Goal: Task Accomplishment & Management: Use online tool/utility

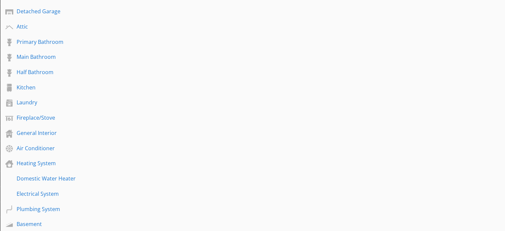
scroll to position [266, 0]
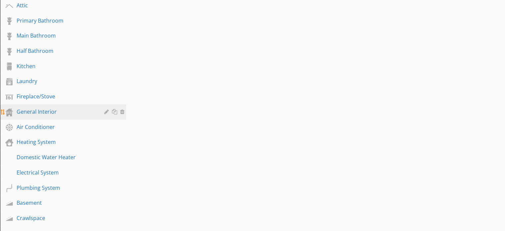
click at [47, 108] on div "General Interior" at bounding box center [56, 112] width 78 height 8
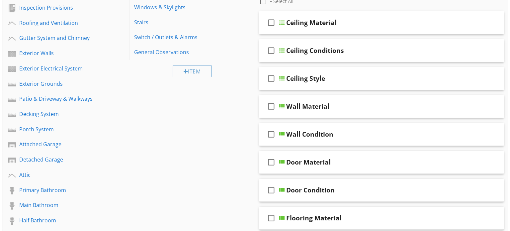
scroll to position [0, 0]
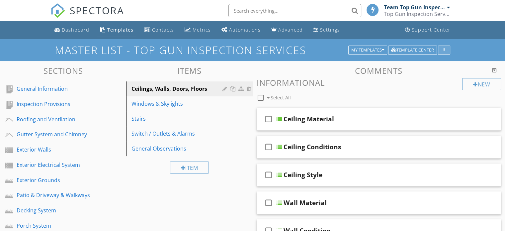
click at [443, 50] on div "button" at bounding box center [444, 50] width 6 height 5
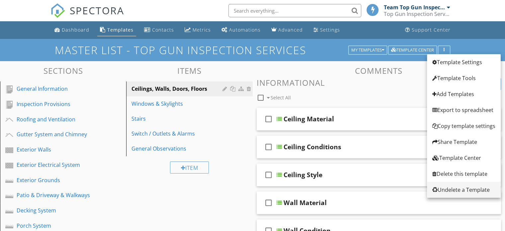
click at [458, 190] on div "Undelete a Template" at bounding box center [463, 190] width 63 height 8
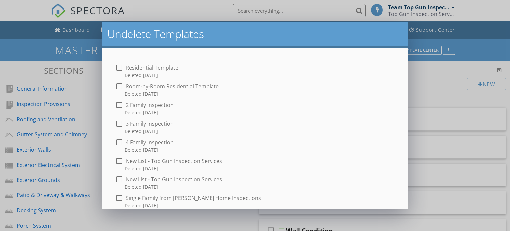
click at [487, 49] on div "Undelete Templates check_box_outline_blank Residential Template Deleted 2 years…" at bounding box center [255, 115] width 510 height 231
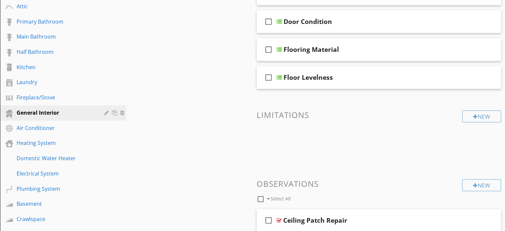
scroll to position [266, 0]
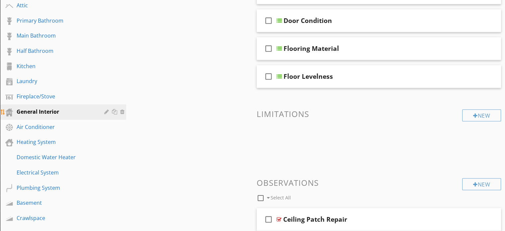
click at [54, 108] on div "General Interior" at bounding box center [56, 112] width 78 height 8
drag, startPoint x: 59, startPoint y: 106, endPoint x: 215, endPoint y: 146, distance: 160.7
click at [215, 146] on div "Sections General Information Inspection Provisions Roofing and Ventilation Gutt…" at bounding box center [252, 232] width 505 height 875
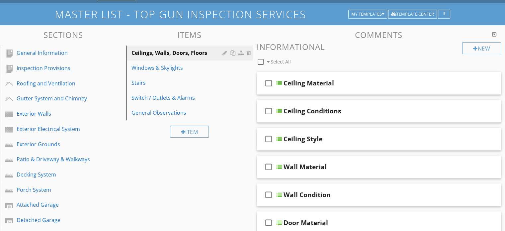
scroll to position [33, 0]
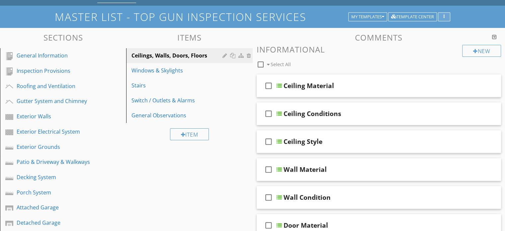
click at [445, 16] on div "button" at bounding box center [444, 17] width 6 height 5
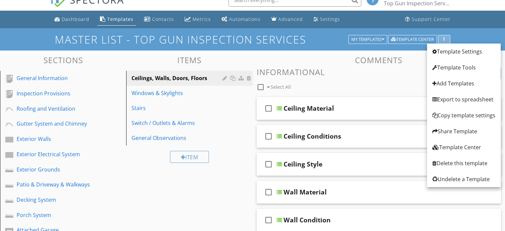
scroll to position [0, 0]
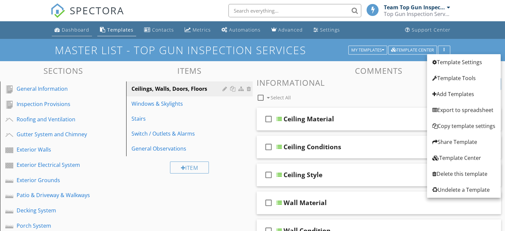
click at [73, 32] on div "Dashboard" at bounding box center [76, 30] width 28 height 6
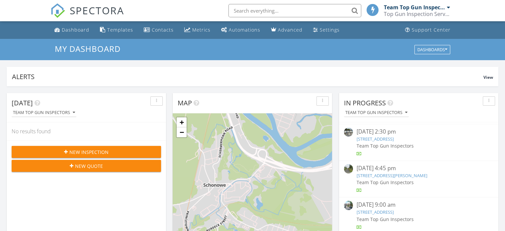
scroll to position [23, 0]
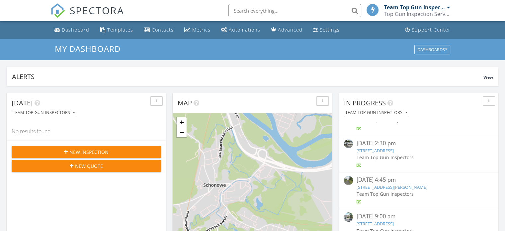
click at [380, 151] on link "29 Winnie Ave, Ravena, NY 12143" at bounding box center [374, 150] width 37 height 6
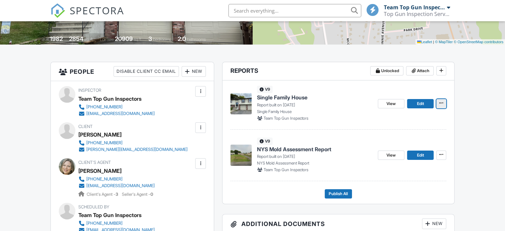
click at [442, 103] on icon at bounding box center [441, 103] width 4 height 5
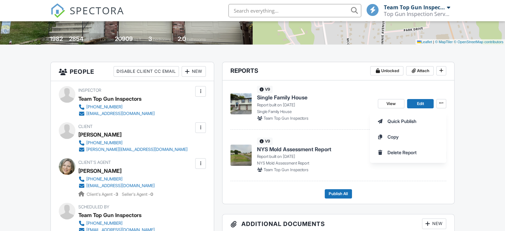
click at [463, 126] on div "Quick Publish Copy Delete Report" at bounding box center [437, 137] width 135 height 52
click at [468, 151] on div "Quick Publish Copy Delete Report" at bounding box center [437, 137] width 135 height 52
click at [423, 89] on div "View Edit Quick Publish Copy Delete Report" at bounding box center [412, 103] width 68 height 35
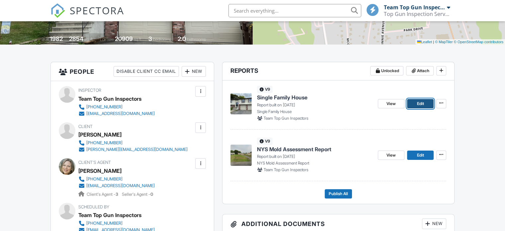
click at [417, 102] on span "Edit" at bounding box center [420, 103] width 7 height 7
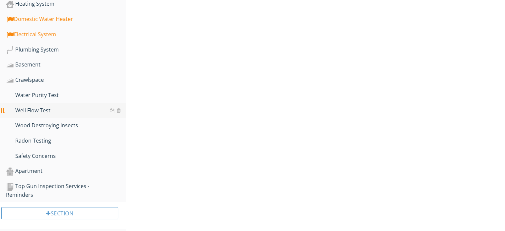
scroll to position [452, 0]
click at [64, 210] on div "Section" at bounding box center [59, 213] width 117 height 12
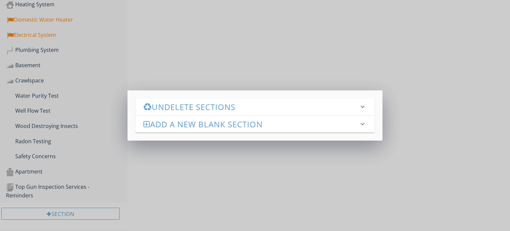
click at [363, 107] on icon "keyboard_arrow_down" at bounding box center [363, 107] width 8 height 8
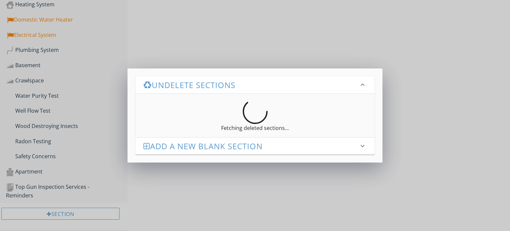
click at [359, 85] on icon "keyboard_arrow_down" at bounding box center [363, 85] width 8 height 8
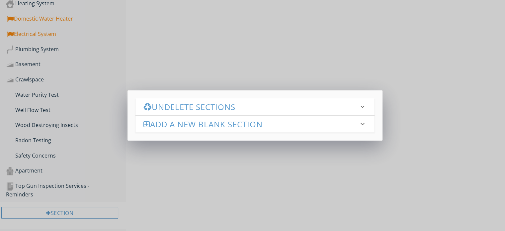
click at [276, 179] on div "Undelete Sections keyboard_arrow_down Fetching deleted sections... Add a new Bl…" at bounding box center [252, 115] width 505 height 231
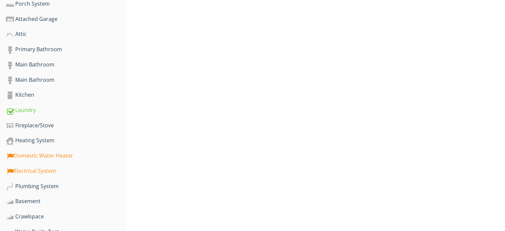
scroll to position [352, 0]
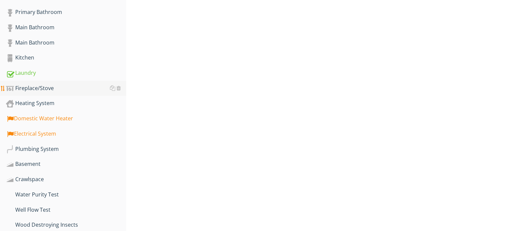
click at [77, 85] on div "Fireplace/Stove" at bounding box center [66, 88] width 120 height 9
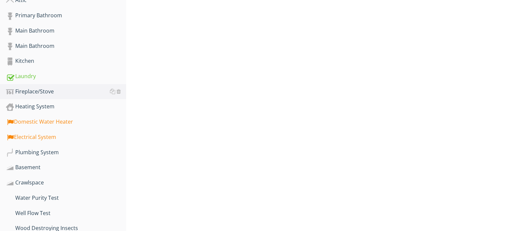
scroll to position [352, 0]
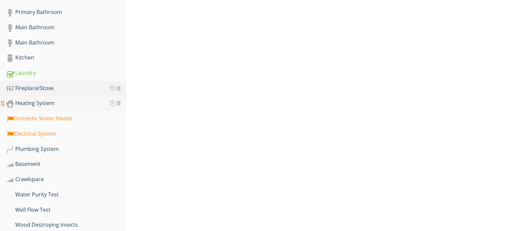
click at [52, 102] on div "Heating System" at bounding box center [66, 103] width 120 height 9
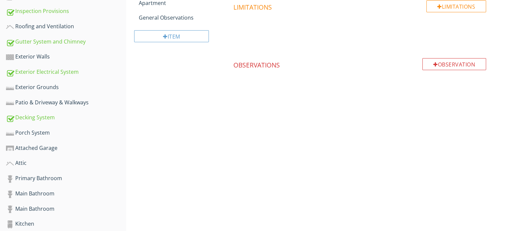
scroll to position [86, 0]
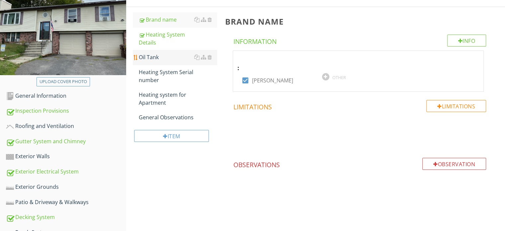
click at [155, 60] on div "Oil Tank" at bounding box center [178, 57] width 78 height 8
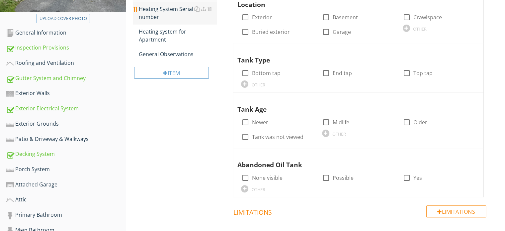
scroll to position [186, 0]
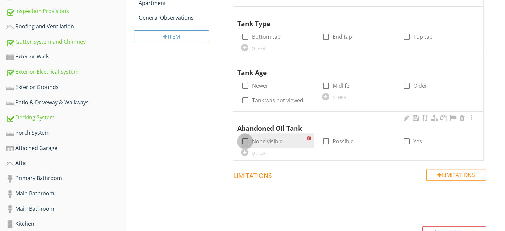
click at [246, 140] on div at bounding box center [244, 140] width 11 height 11
checkbox input "true"
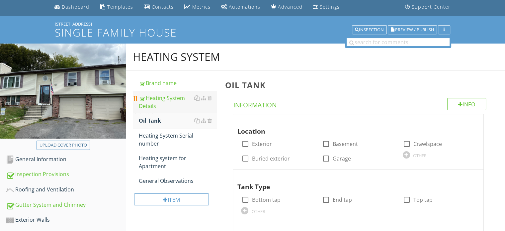
scroll to position [20, 0]
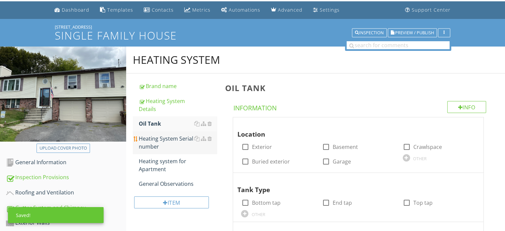
click at [159, 143] on div "Heating System Serial number" at bounding box center [178, 142] width 78 height 16
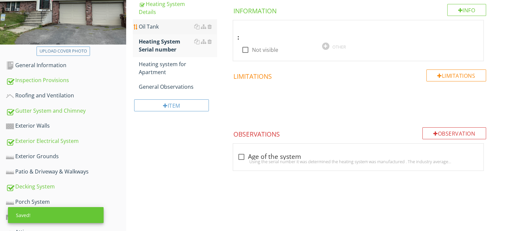
scroll to position [120, 0]
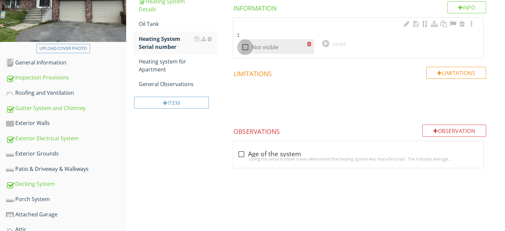
click at [245, 46] on div at bounding box center [244, 47] width 11 height 11
checkbox input "true"
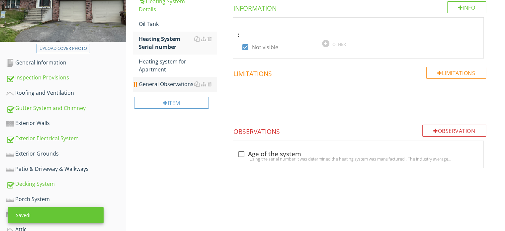
click at [163, 83] on div "General Observations" at bounding box center [178, 84] width 78 height 8
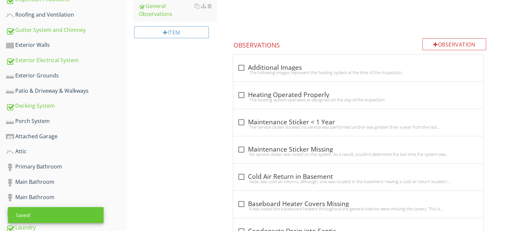
scroll to position [219, 0]
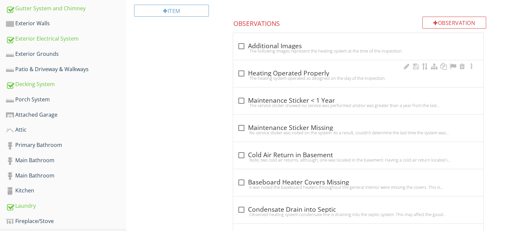
click at [240, 72] on div at bounding box center [240, 73] width 11 height 11
checkbox input "true"
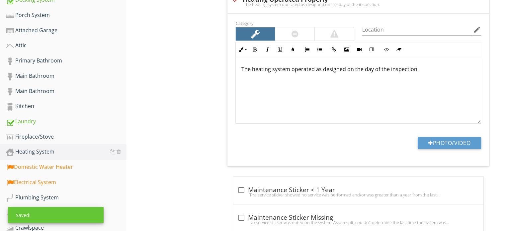
scroll to position [319, 0]
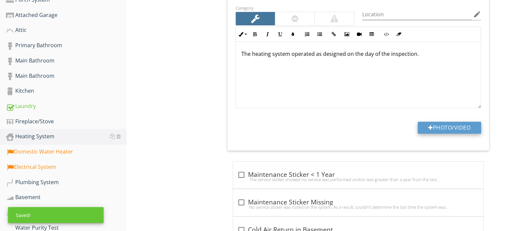
click at [436, 122] on button "Photo/Video" at bounding box center [449, 128] width 63 height 12
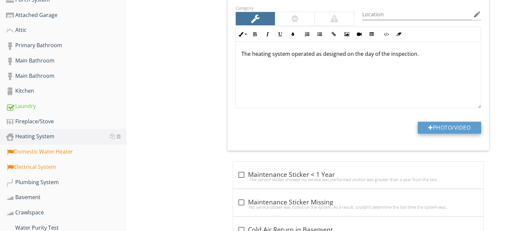
type input "C:\fakepath\IMG_1034.JPG"
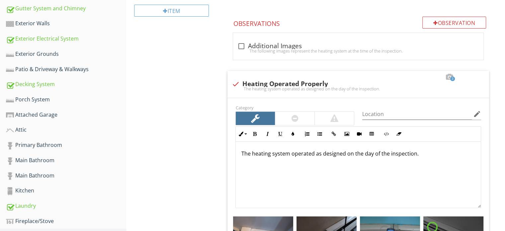
scroll to position [153, 0]
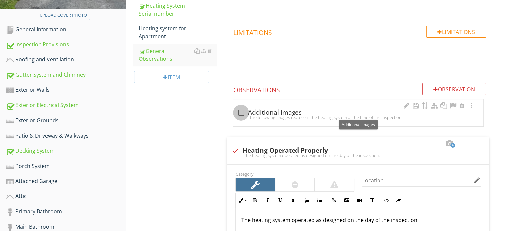
click at [243, 111] on div at bounding box center [240, 112] width 11 height 11
checkbox input "true"
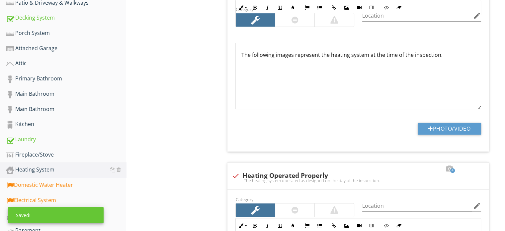
scroll to position [319, 0]
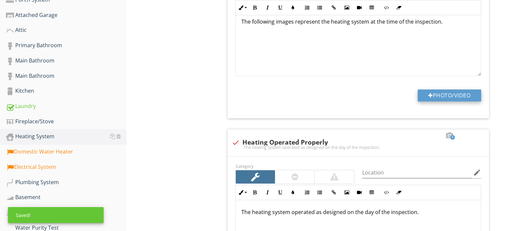
click at [440, 93] on button "Photo/Video" at bounding box center [449, 95] width 63 height 12
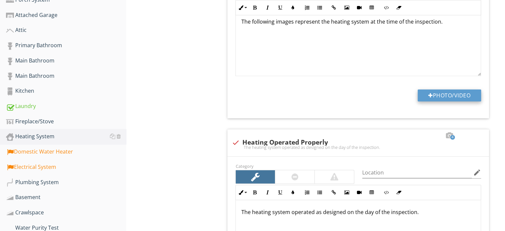
type input "C:\fakepath\IMG_1028.JPG"
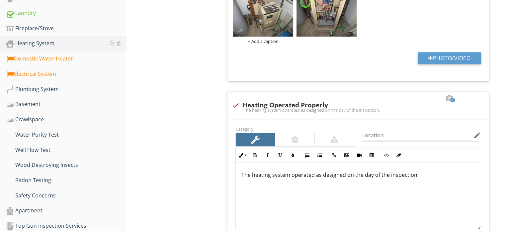
scroll to position [518, 0]
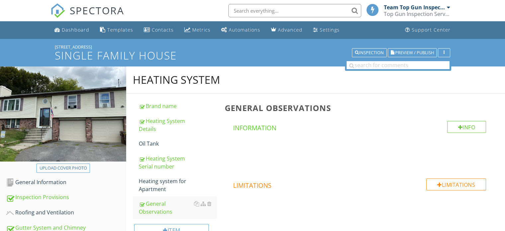
scroll to position [485, 0]
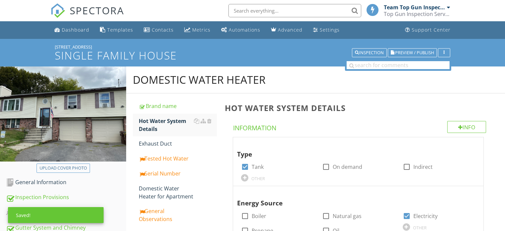
scroll to position [1116, 0]
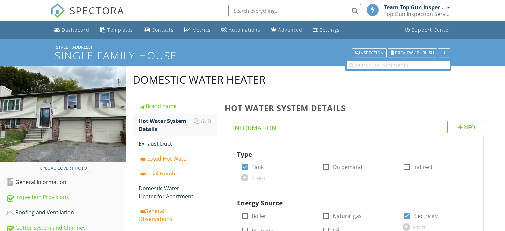
scroll to position [1116, 0]
